Goal: Information Seeking & Learning: Learn about a topic

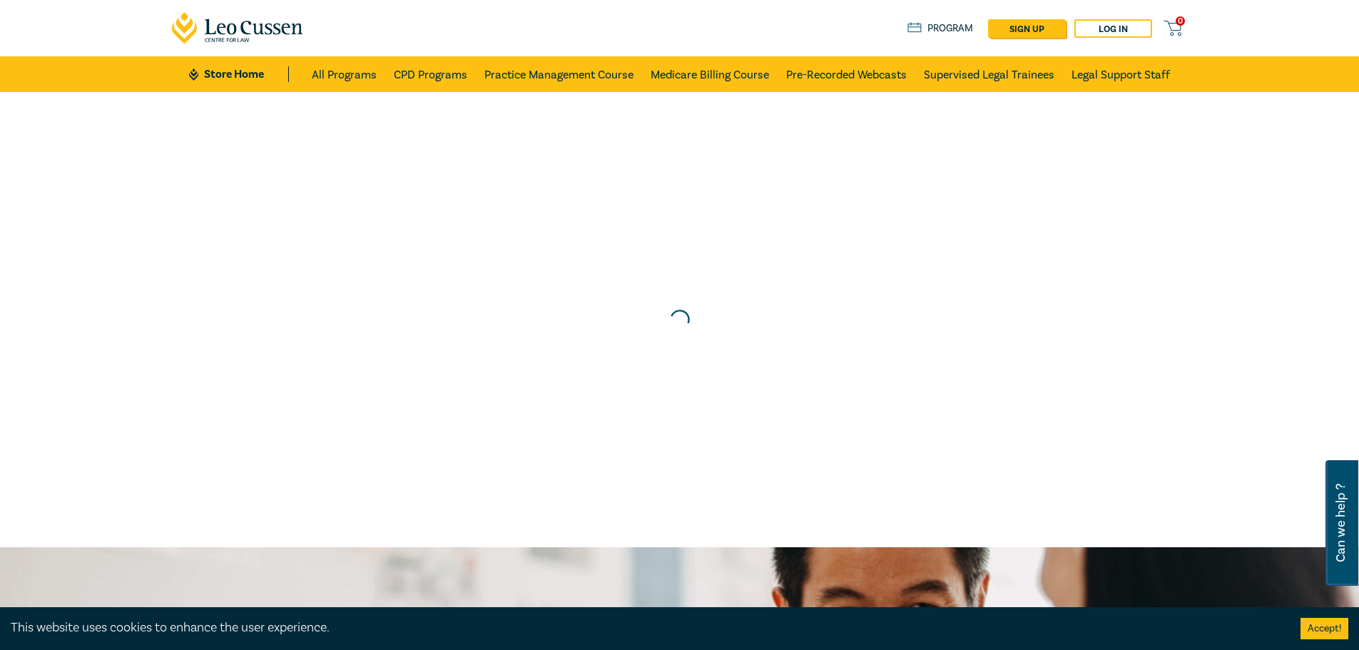
click at [782, 324] on div at bounding box center [679, 319] width 1373 height 469
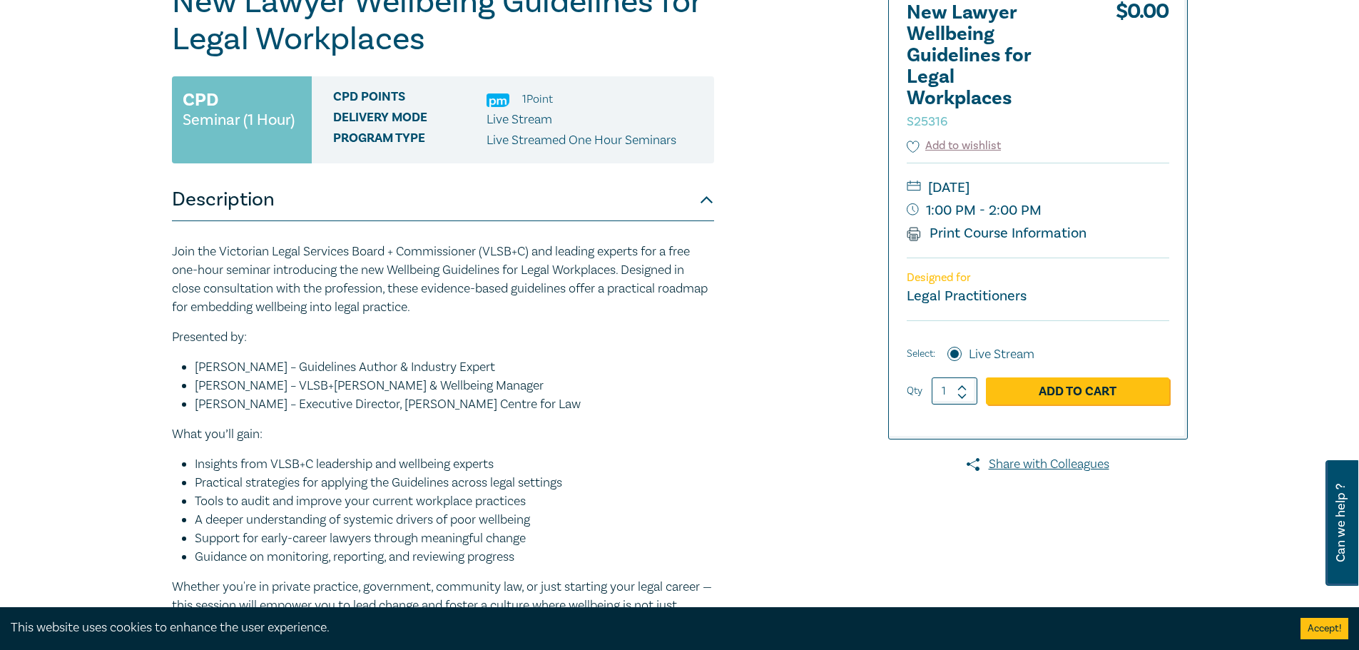
scroll to position [285, 0]
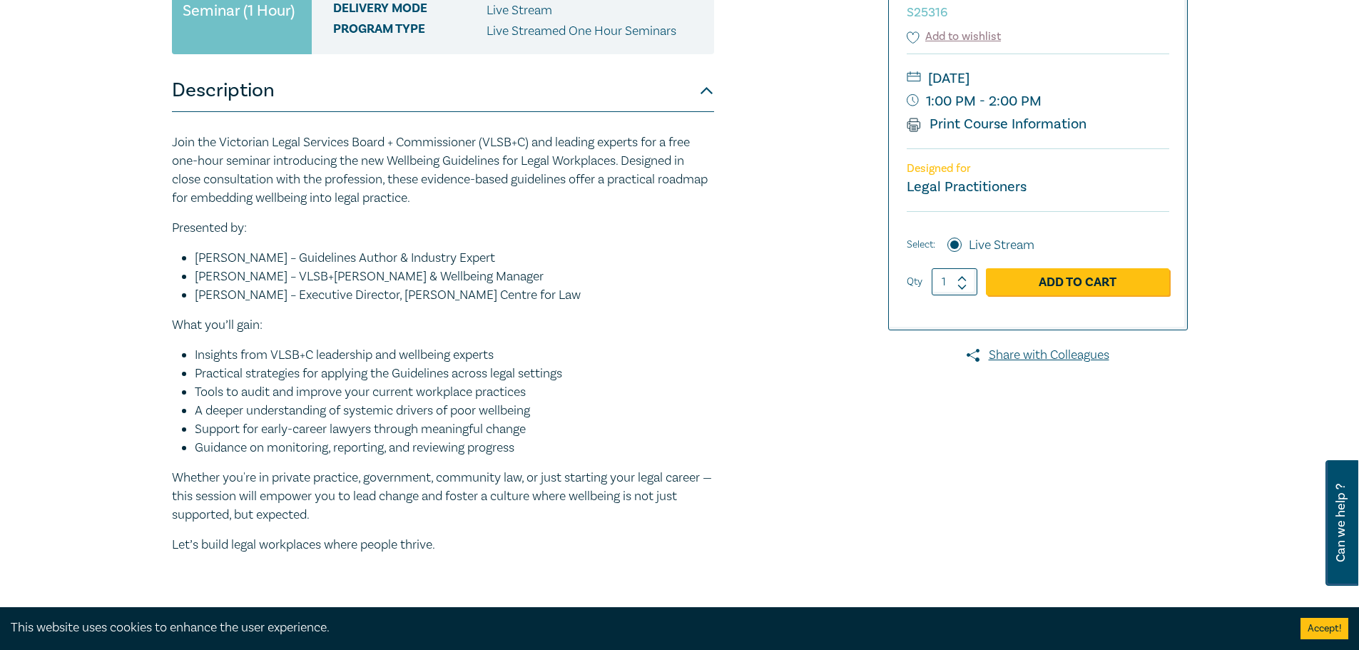
click at [250, 257] on li "[PERSON_NAME] – Guidelines Author & Industry Expert" at bounding box center [454, 258] width 519 height 19
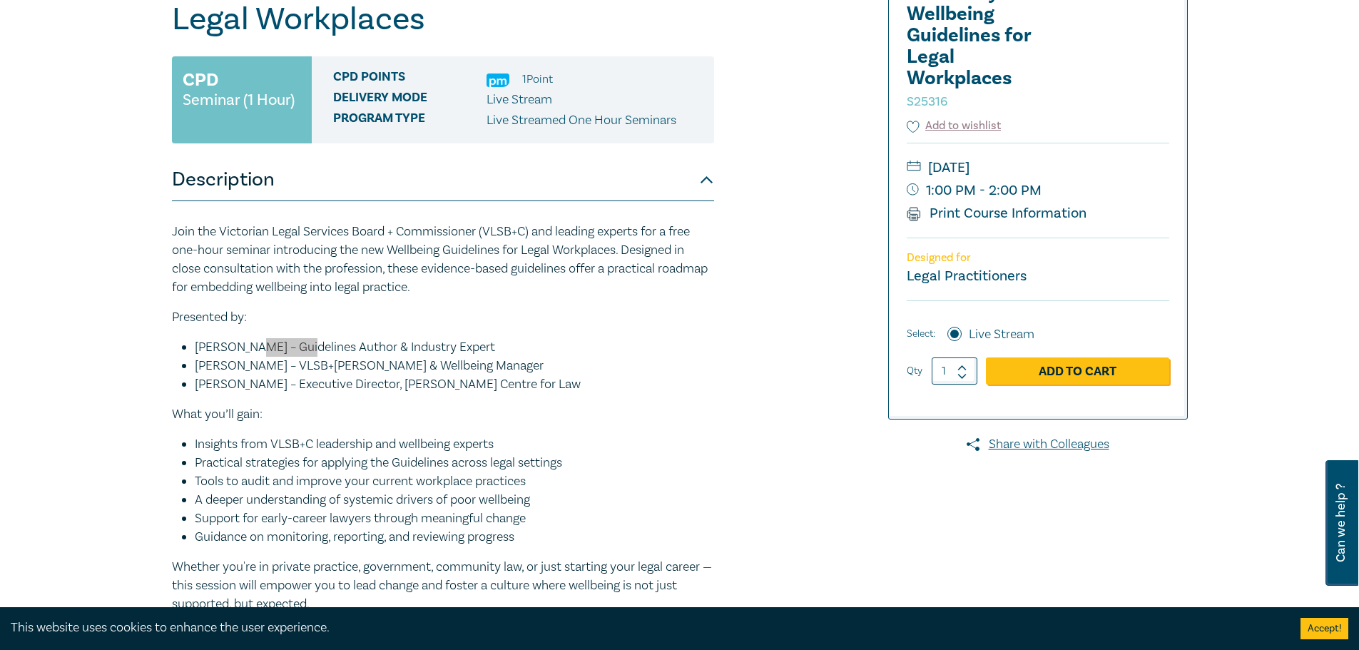
scroll to position [0, 0]
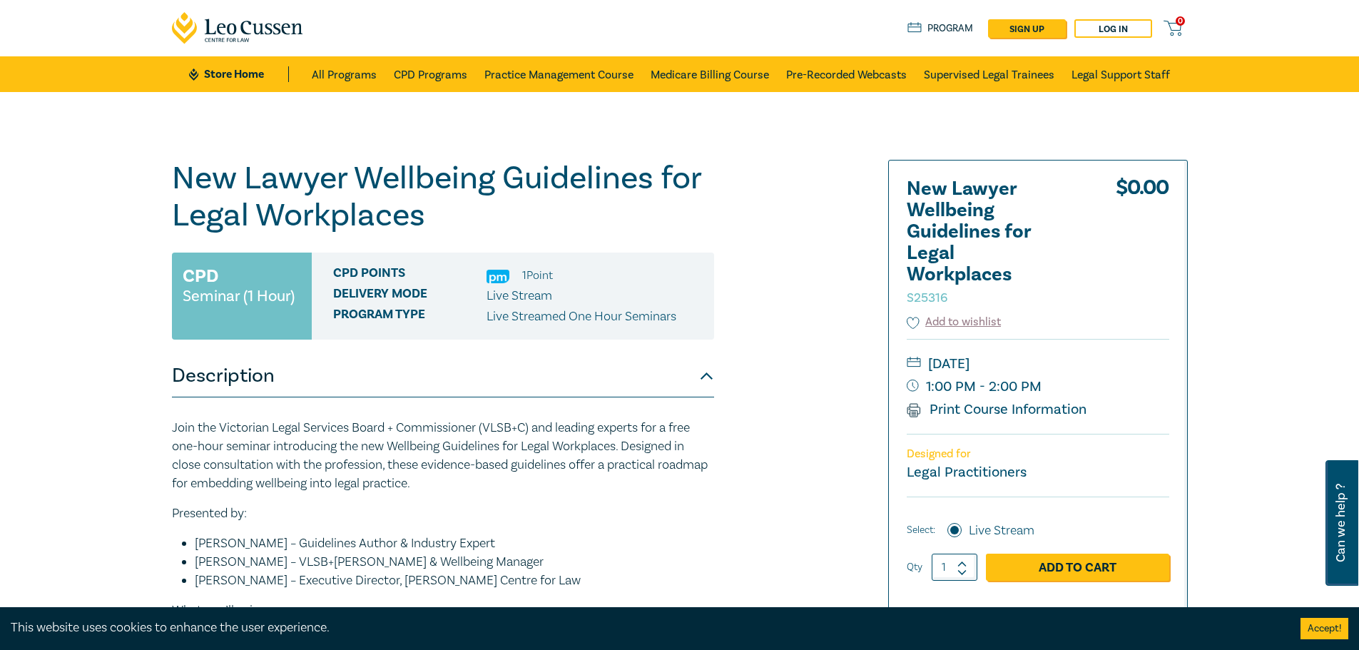
click at [820, 433] on div "New Lawyer Wellbeing Guidelines for Legal Workplaces S25316 CPD Seminar (1 Hour…" at bounding box center [507, 516] width 688 height 713
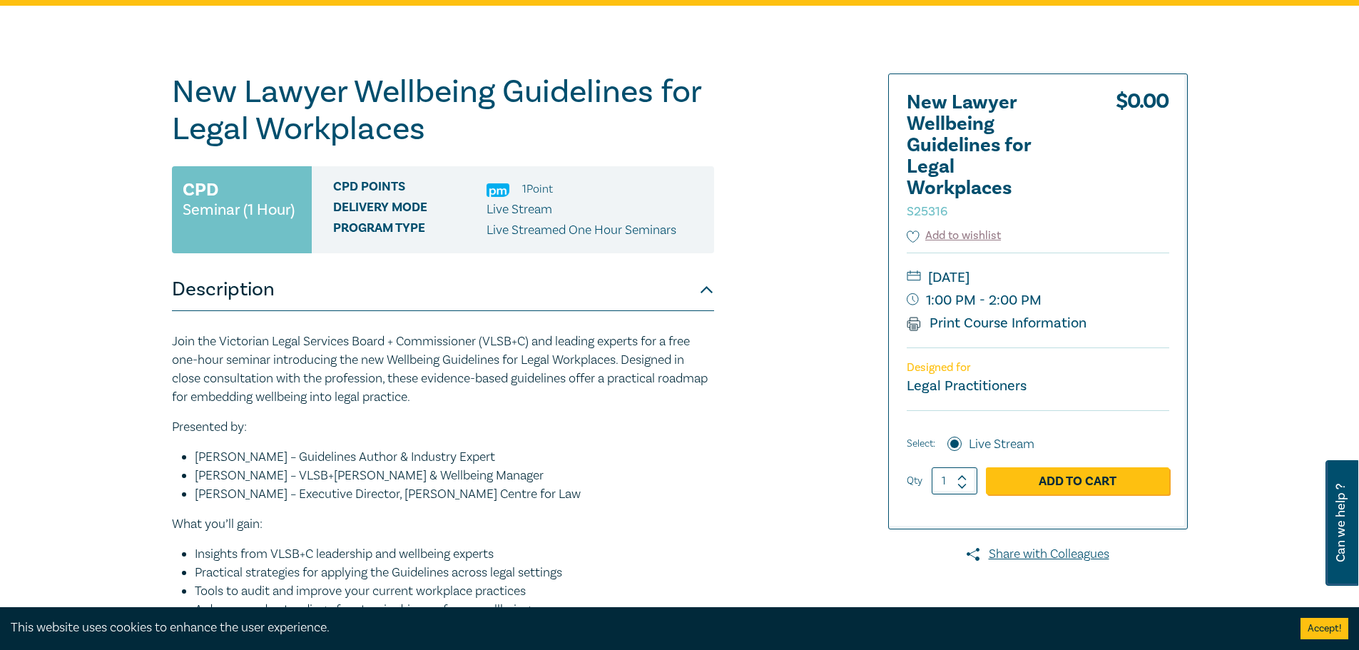
scroll to position [143, 0]
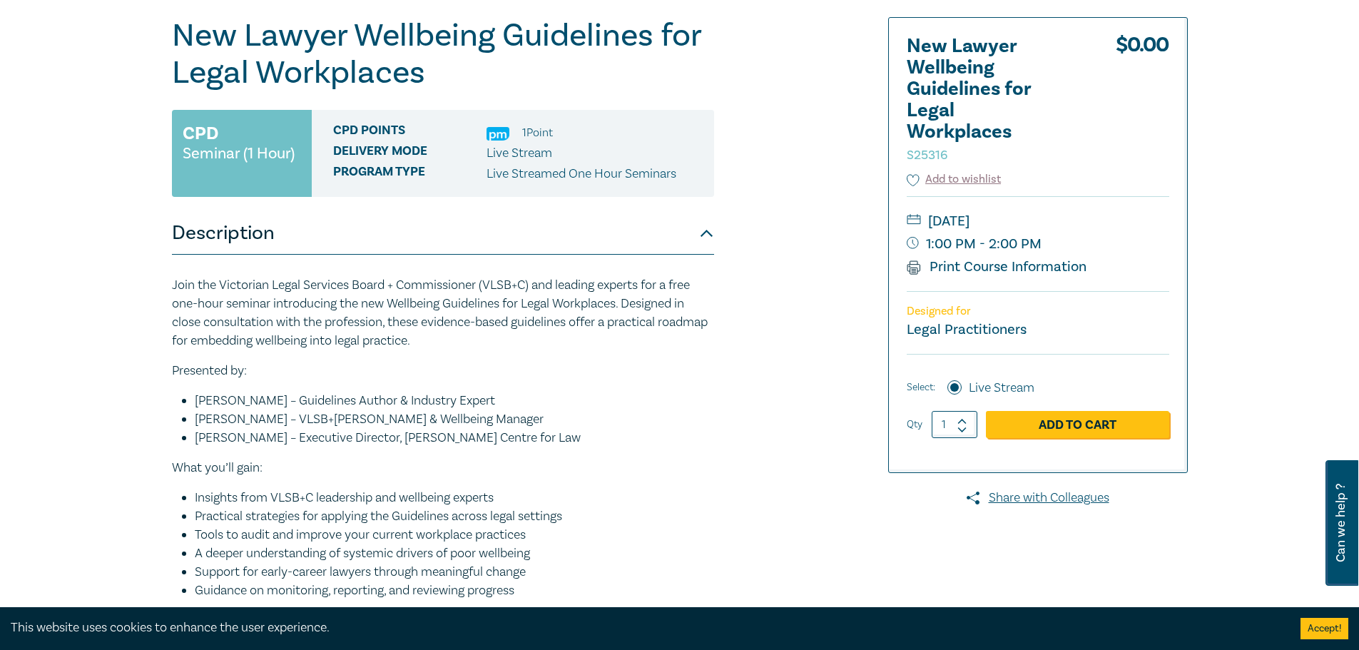
click at [200, 434] on li "[PERSON_NAME] – Executive Director, [PERSON_NAME] Centre for Law" at bounding box center [454, 438] width 519 height 19
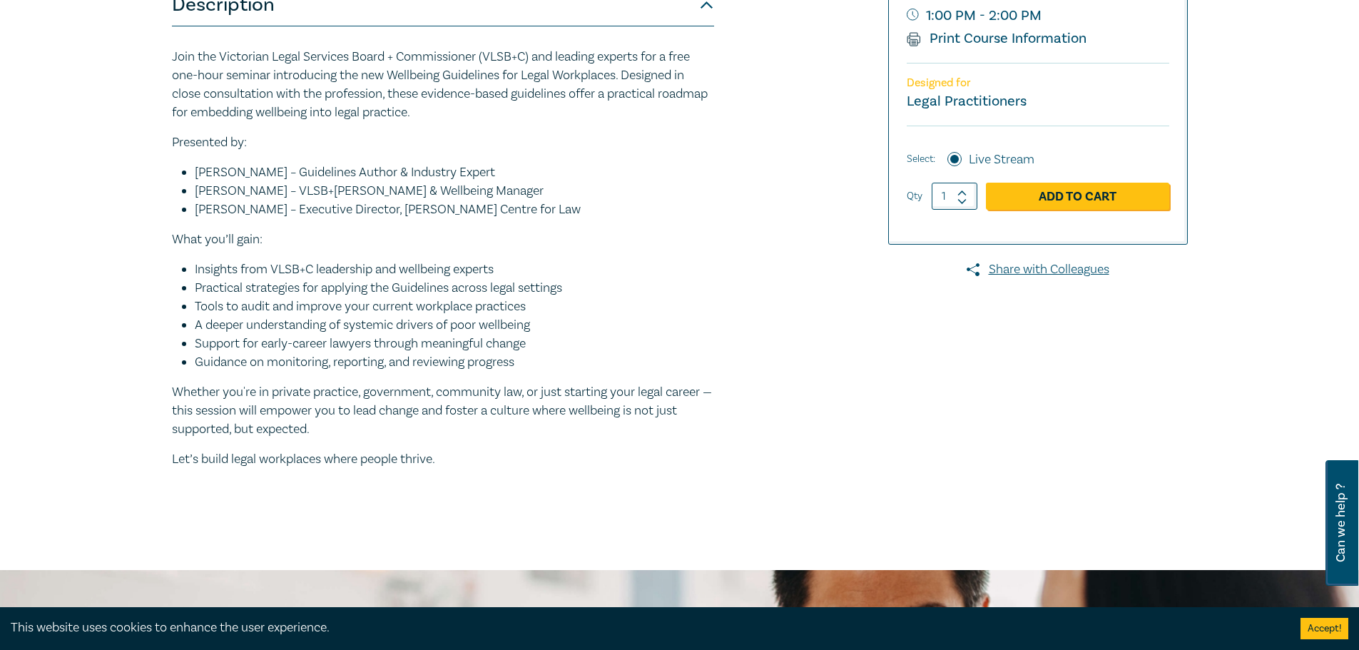
scroll to position [428, 0]
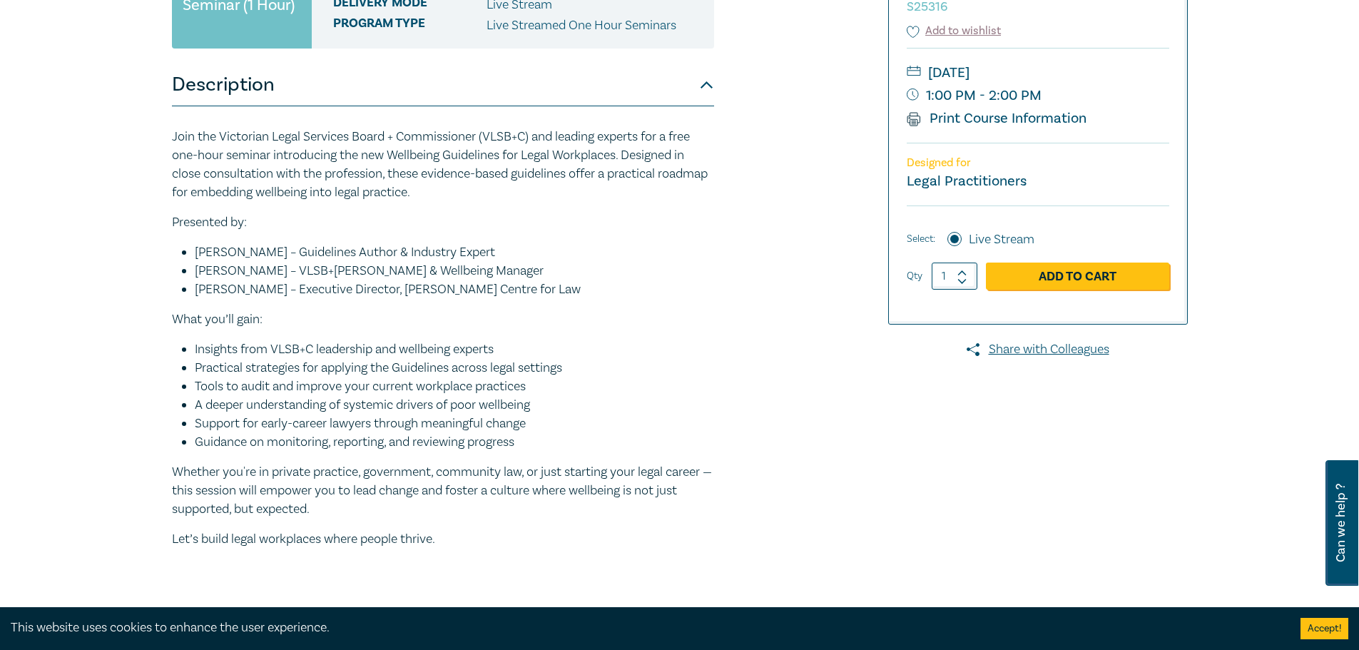
scroll to position [285, 0]
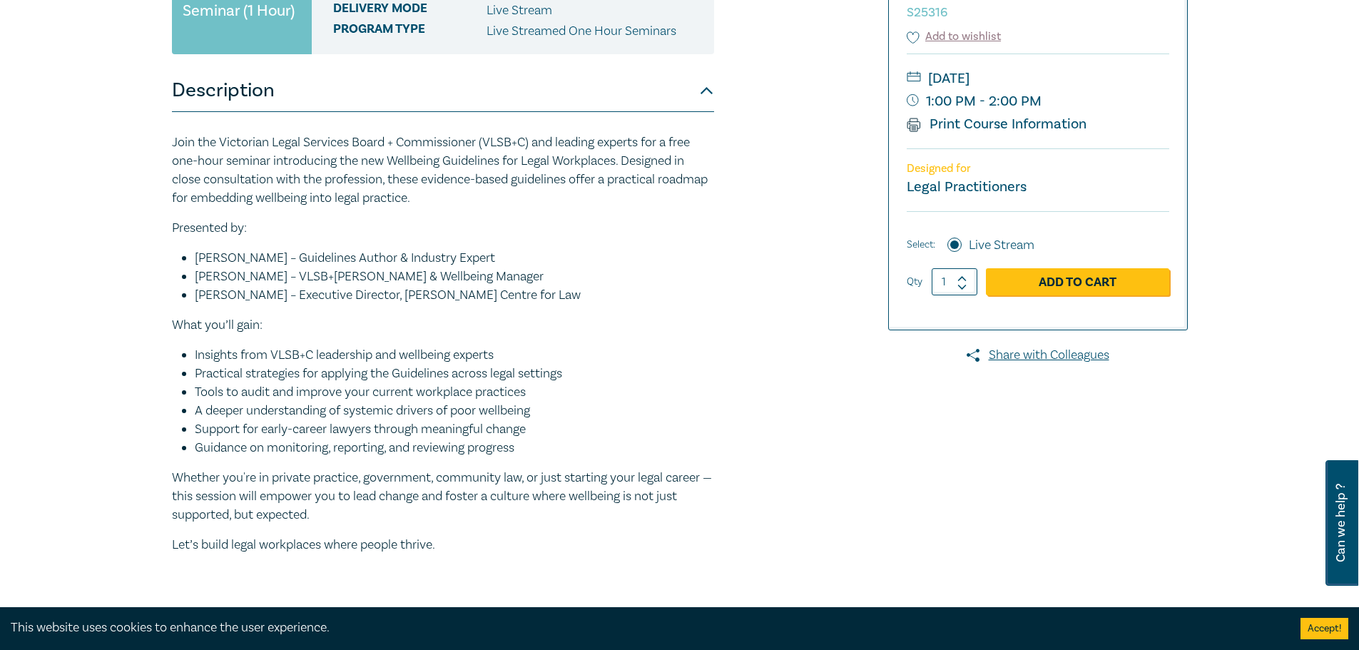
click at [196, 393] on li "Tools to audit and improve your current workplace practices" at bounding box center [454, 392] width 519 height 19
click at [201, 390] on ul "Insights from VLSB+C leadership and wellbeing experts Practical strategies for …" at bounding box center [443, 401] width 542 height 111
click at [200, 390] on li "Tools to audit and improve your current workplace practices" at bounding box center [454, 392] width 519 height 19
click at [197, 390] on li "Tools to audit and improve your current workplace practices" at bounding box center [454, 392] width 519 height 19
drag, startPoint x: 174, startPoint y: 495, endPoint x: 185, endPoint y: 496, distance: 11.4
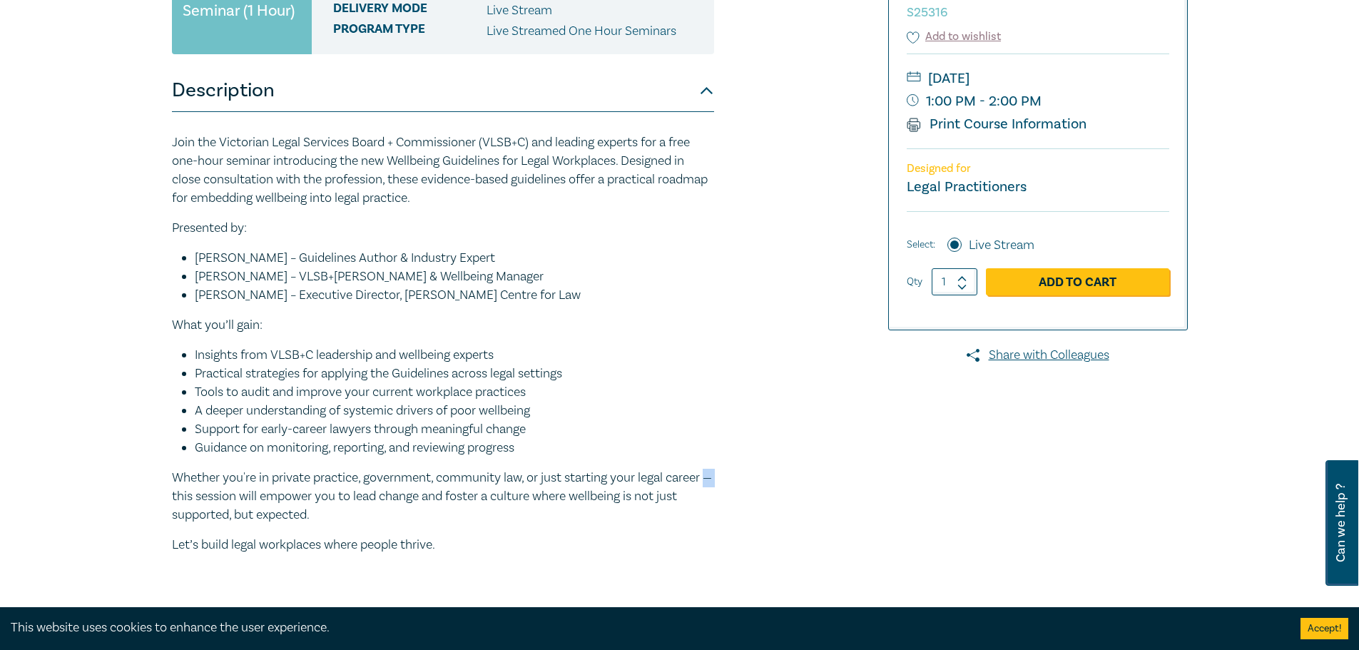
click at [185, 496] on p "Whether you're in private practice, government, community law, or just starting…" at bounding box center [443, 497] width 542 height 56
click at [842, 422] on div "New Lawyer Wellbeing Guidelines for Legal Workplaces S25316 CPD Seminar (1 Hour…" at bounding box center [507, 230] width 688 height 713
click at [454, 542] on p "Let’s build legal workplaces where people thrive." at bounding box center [443, 545] width 542 height 19
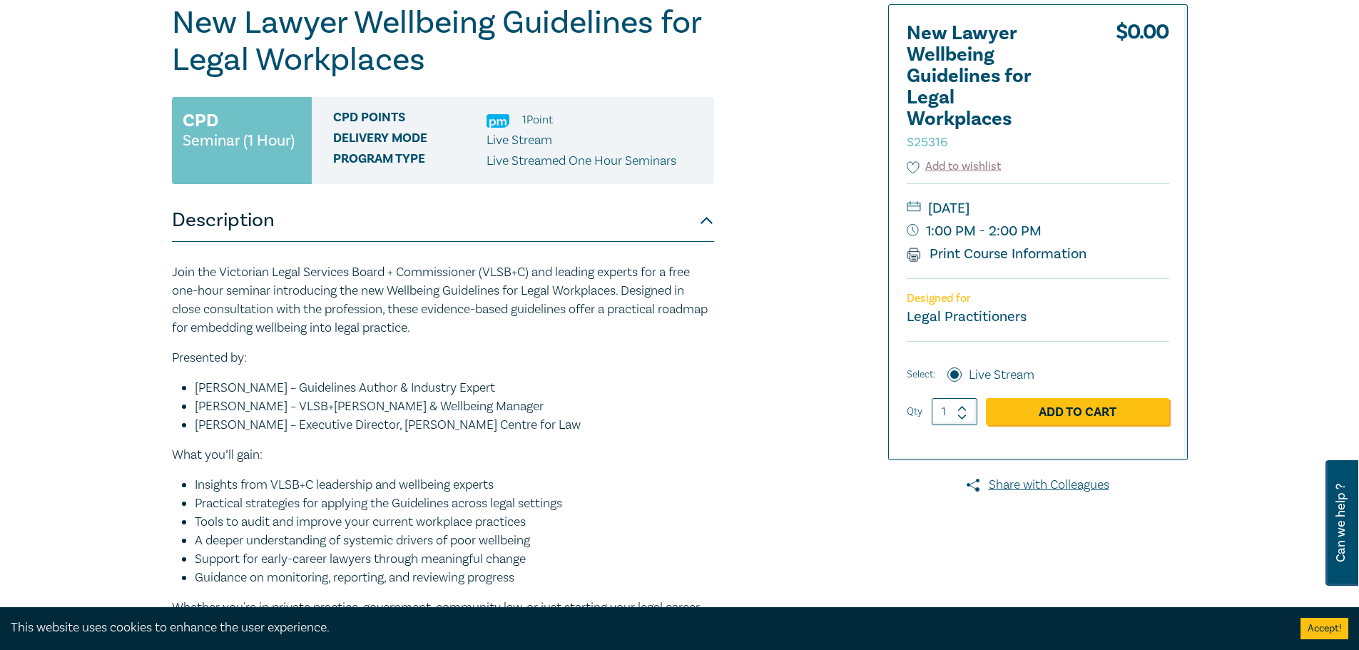
scroll to position [143, 0]
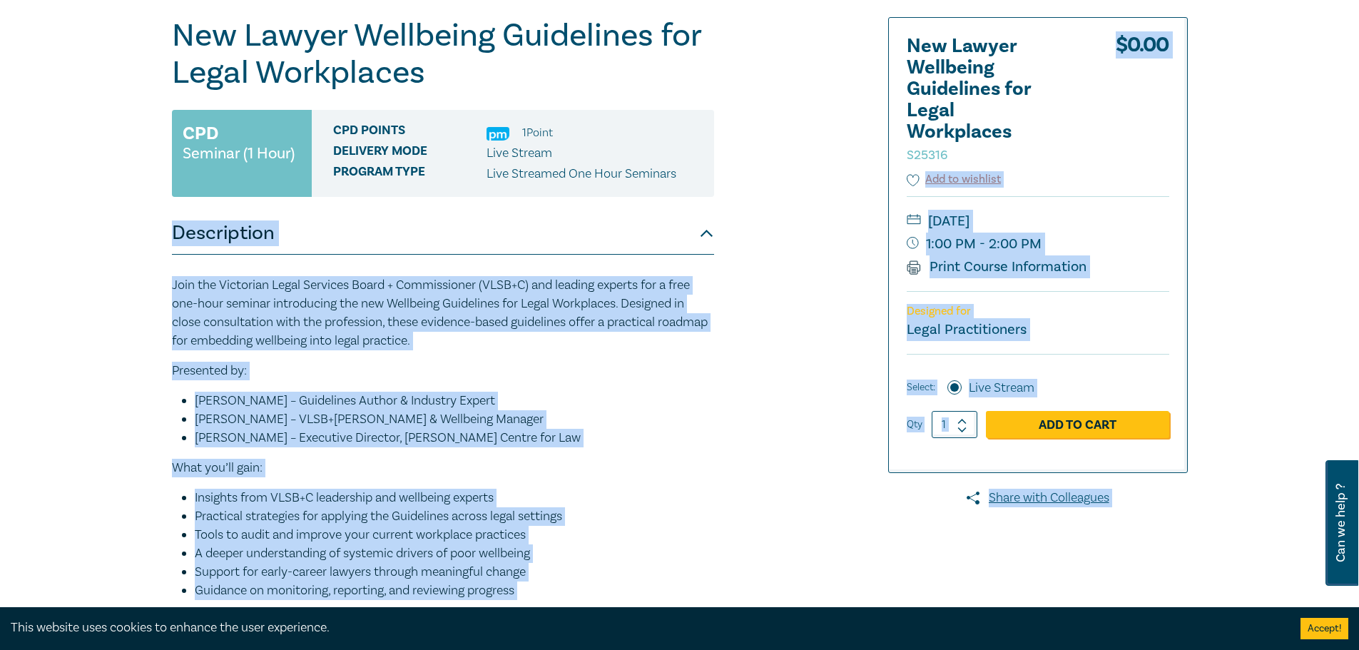
drag, startPoint x: 1118, startPoint y: 49, endPoint x: 1212, endPoint y: 54, distance: 94.3
click at [1212, 54] on div "New Lawyer Wellbeing Guidelines for Legal Workplaces S25316 CPD Seminar (1 Hour…" at bounding box center [679, 373] width 1359 height 849
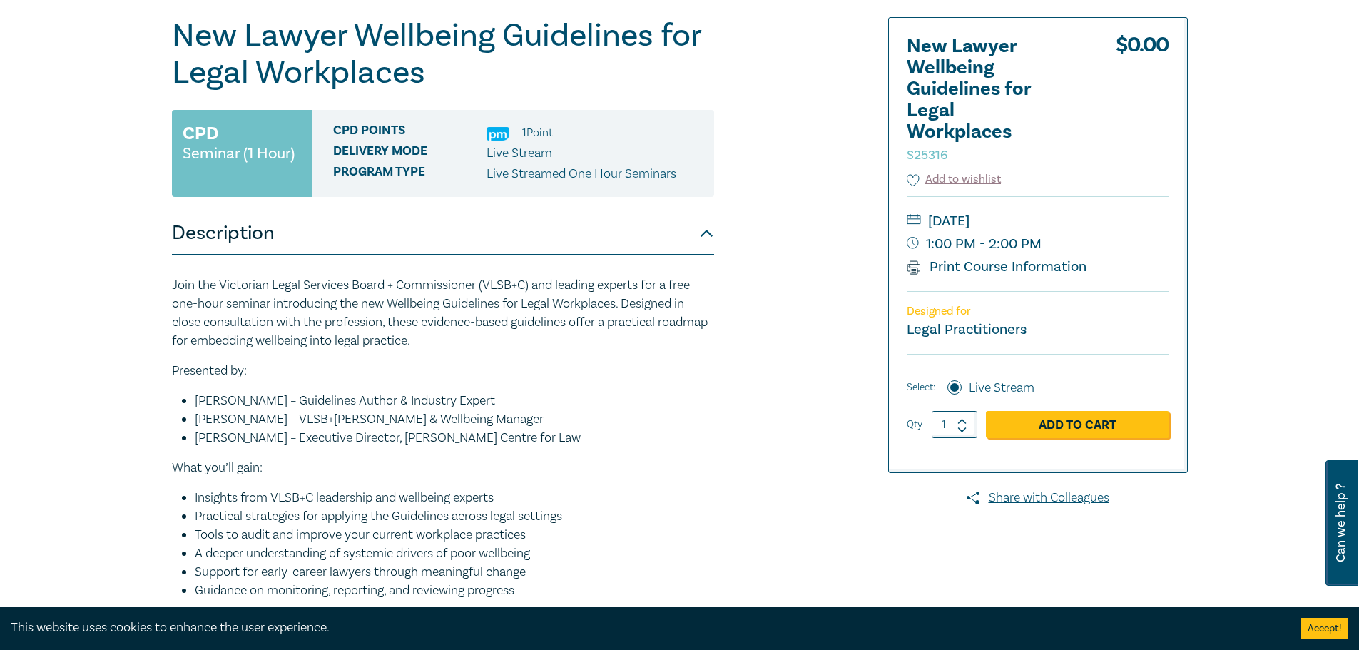
scroll to position [0, 0]
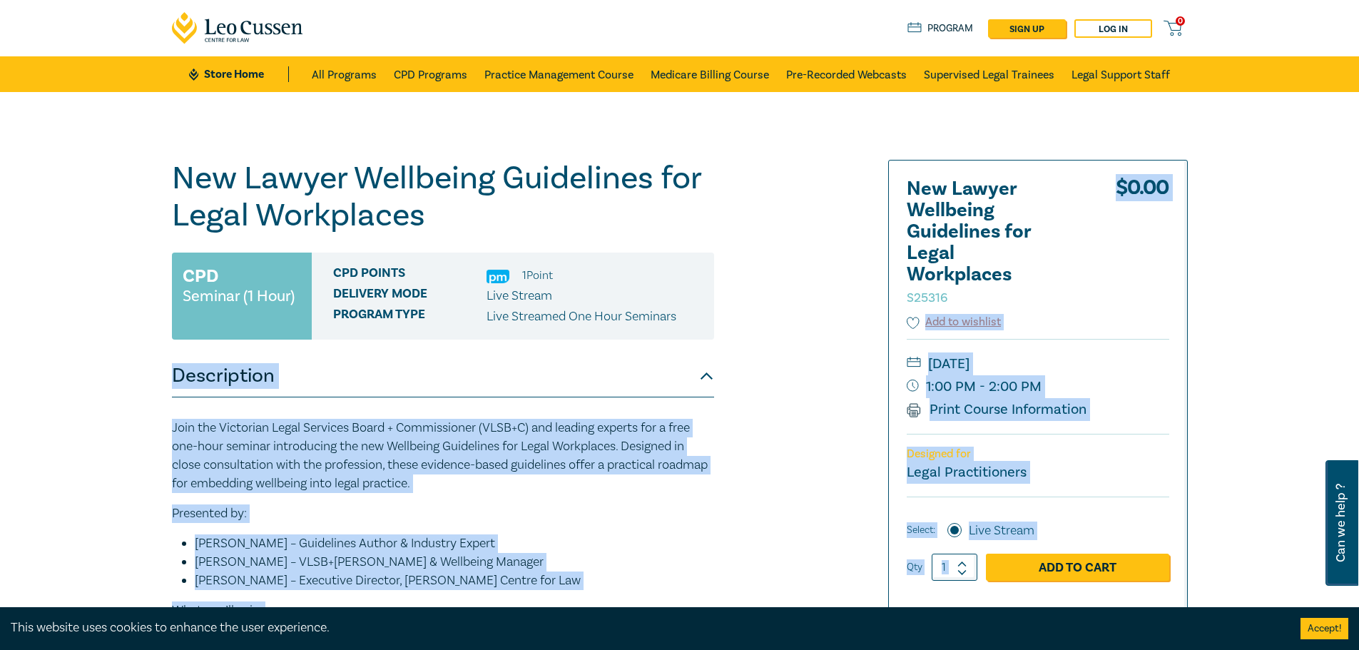
drag, startPoint x: 1139, startPoint y: 188, endPoint x: 1204, endPoint y: 188, distance: 64.2
click at [1204, 188] on div "New Lawyer Wellbeing Guidelines for Legal Workplaces S25316 CPD Seminar (1 Hour…" at bounding box center [679, 516] width 1359 height 849
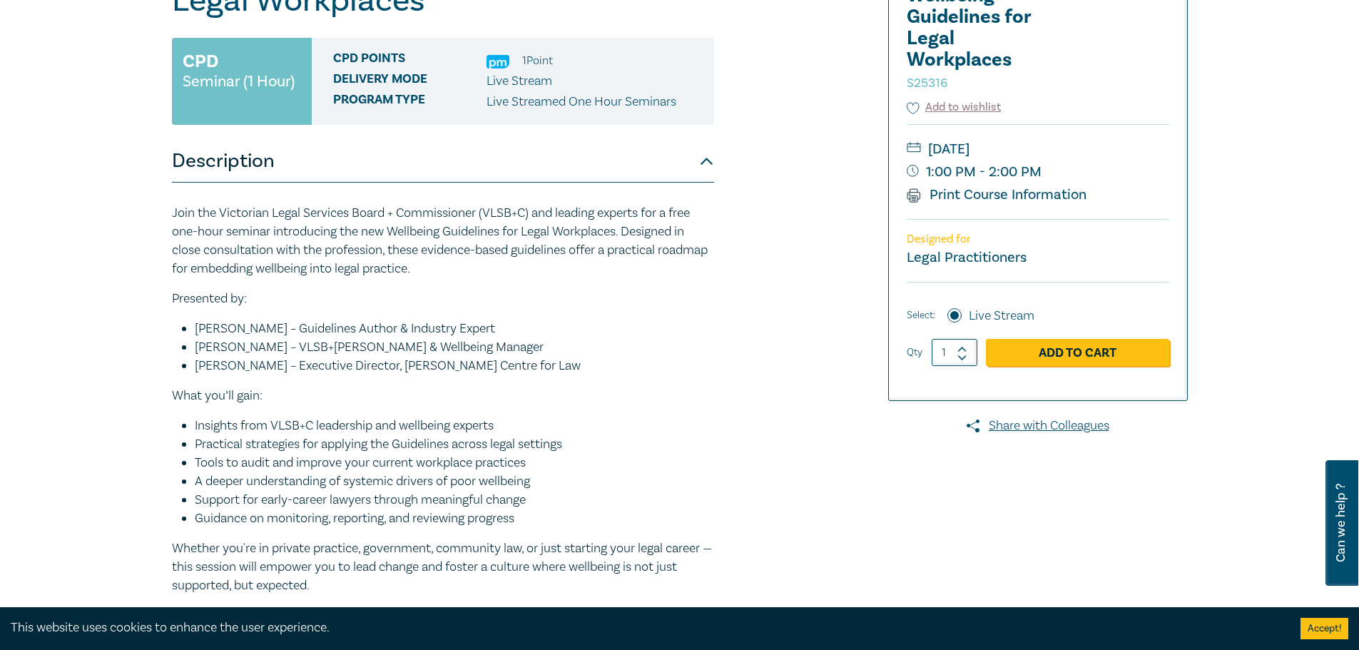
scroll to position [214, 0]
